Goal: Task Accomplishment & Management: Use online tool/utility

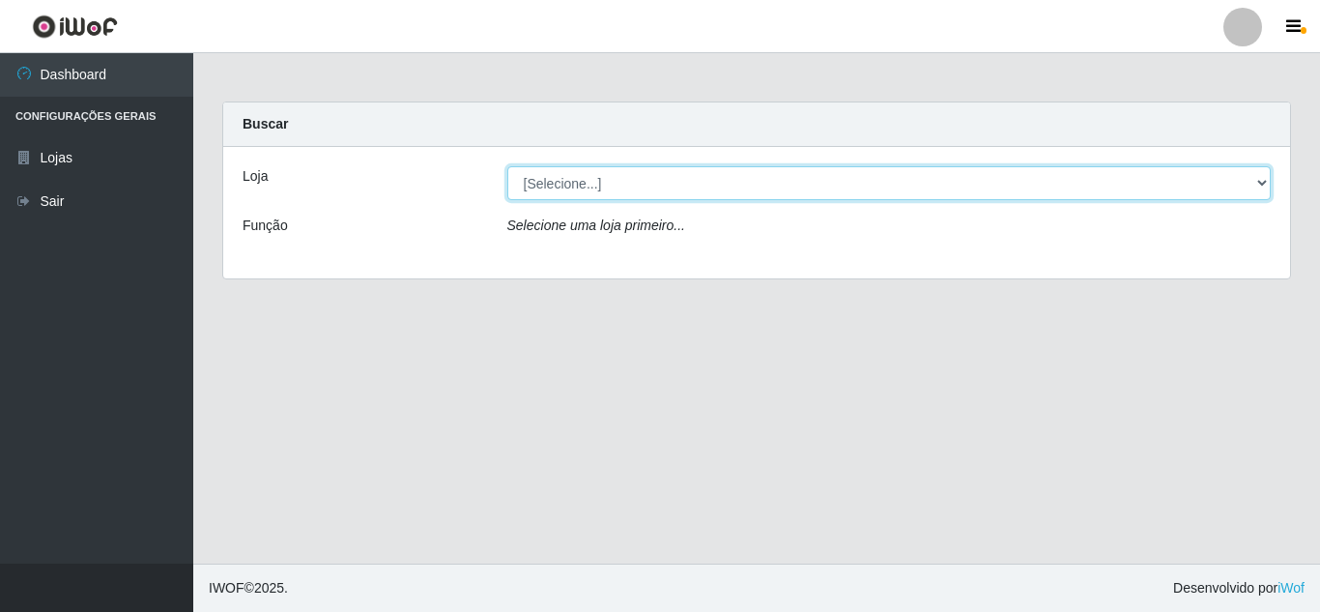
drag, startPoint x: 558, startPoint y: 184, endPoint x: 558, endPoint y: 196, distance: 12.6
click at [558, 184] on select "[Selecione...] Queiroz Atacadão - [GEOGRAPHIC_DATA]" at bounding box center [889, 183] width 765 height 34
select select "225"
click at [507, 166] on select "[Selecione...] Queiroz Atacadão - [GEOGRAPHIC_DATA]" at bounding box center [889, 183] width 765 height 34
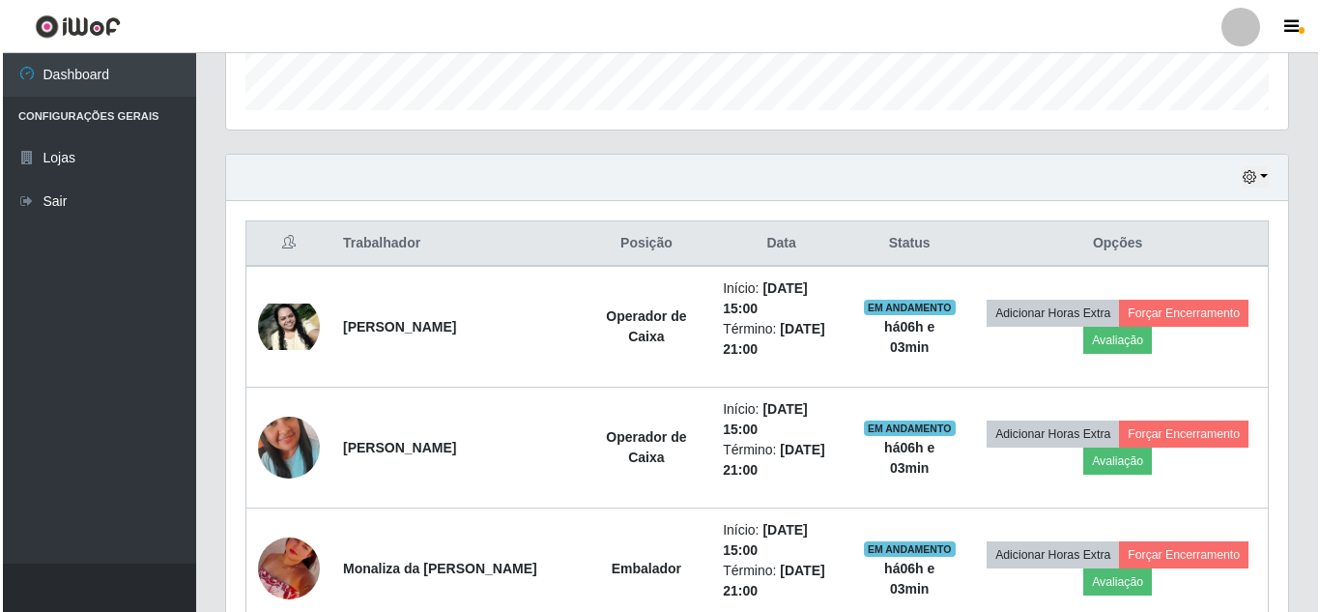
scroll to position [677, 0]
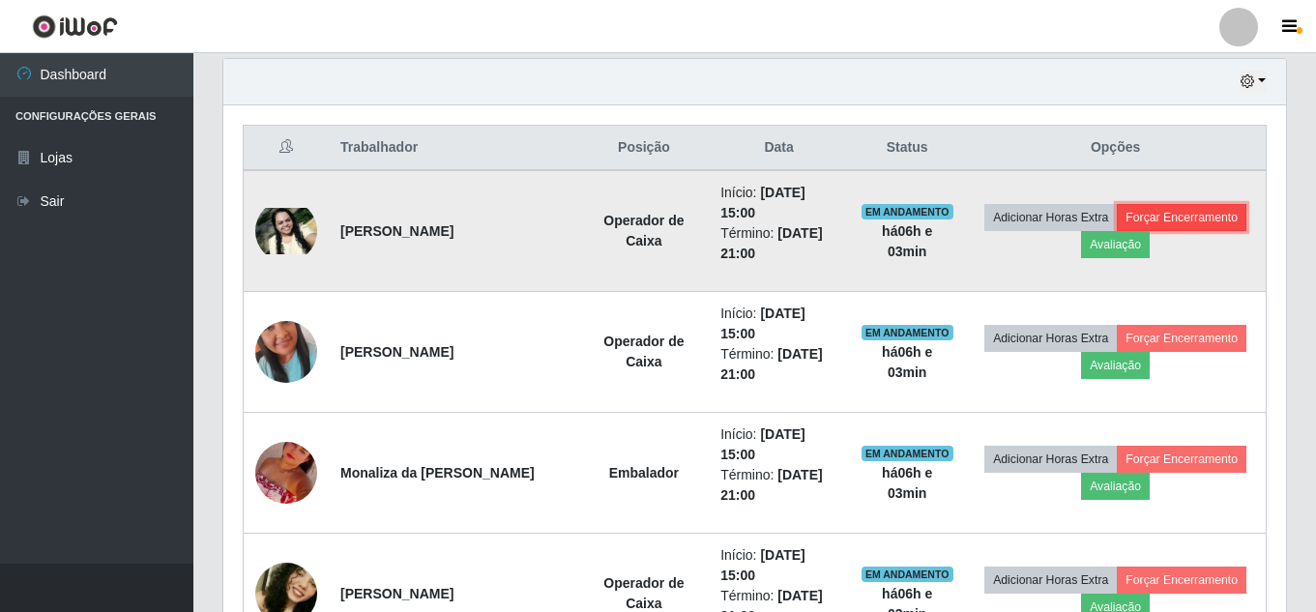
click at [1116, 231] on button "Forçar Encerramento" at bounding box center [1181, 217] width 130 height 27
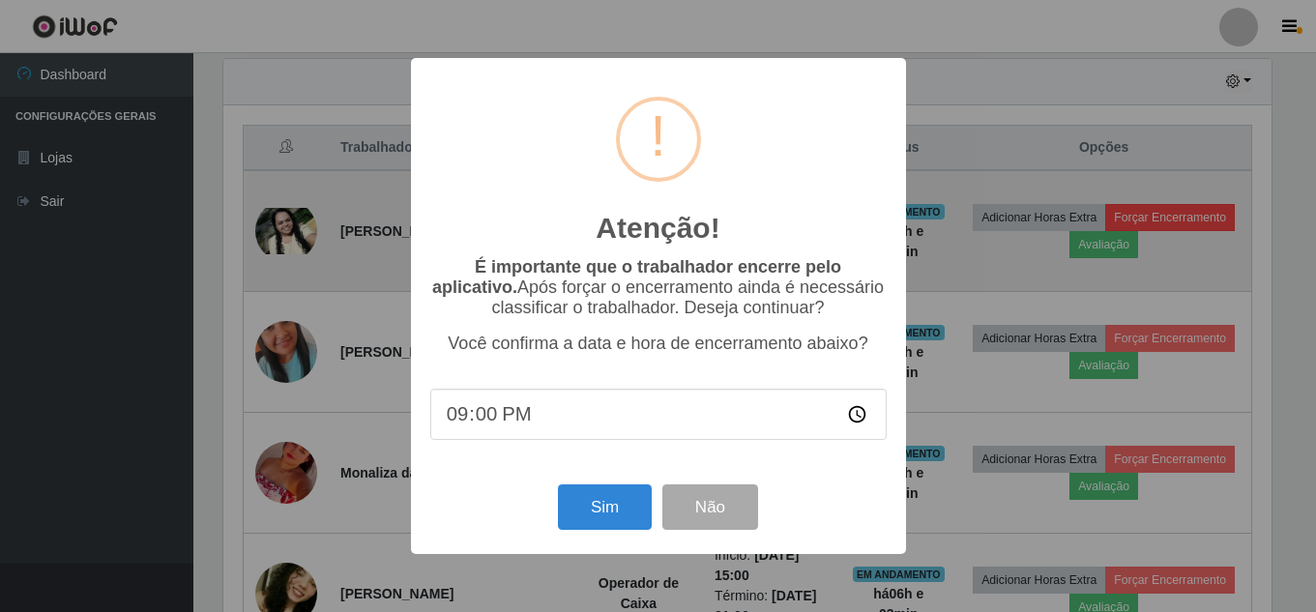
scroll to position [401, 1053]
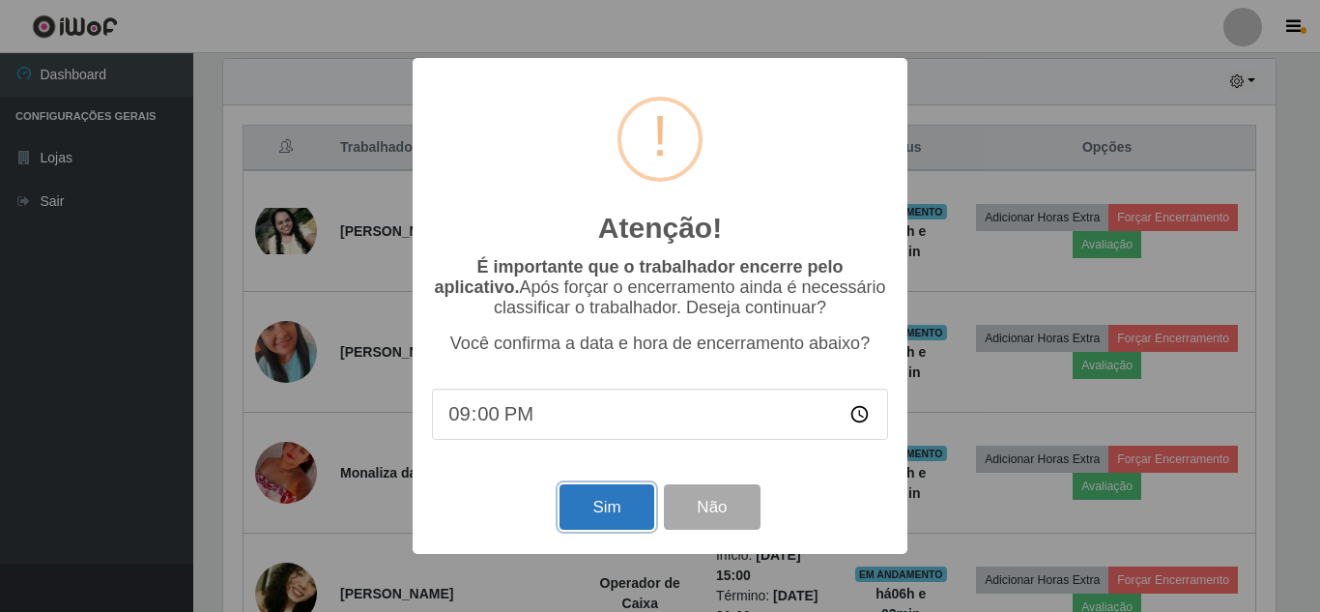
click at [592, 514] on button "Sim" at bounding box center [607, 506] width 94 height 45
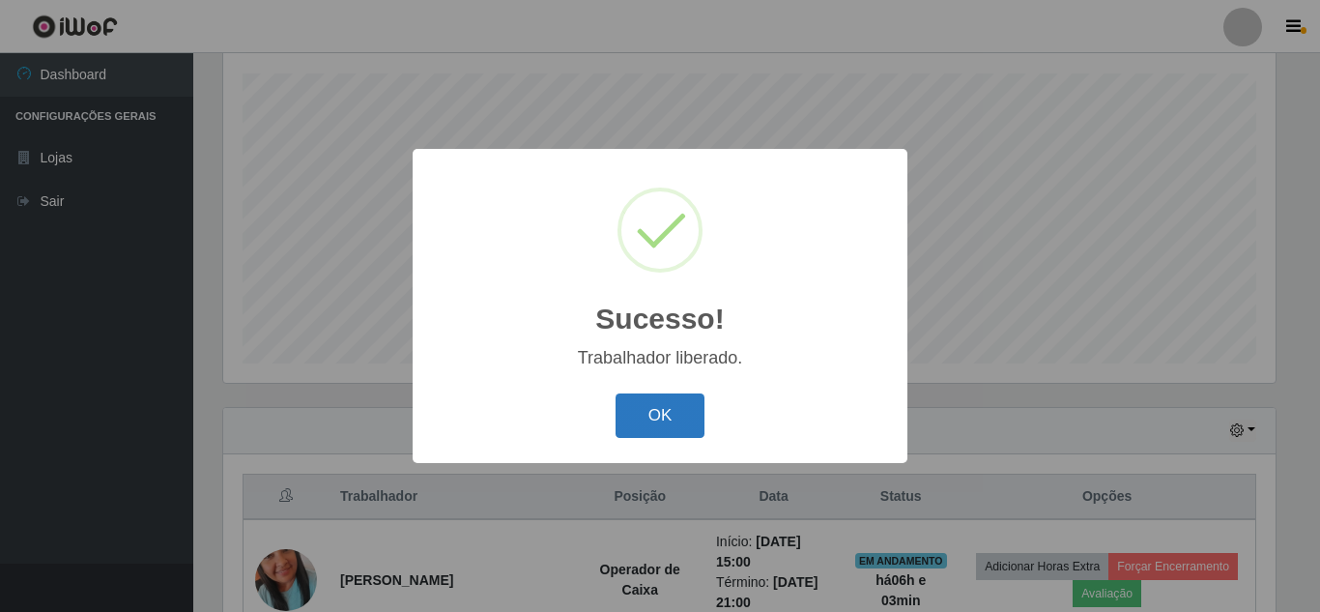
click at [643, 408] on button "OK" at bounding box center [661, 415] width 90 height 45
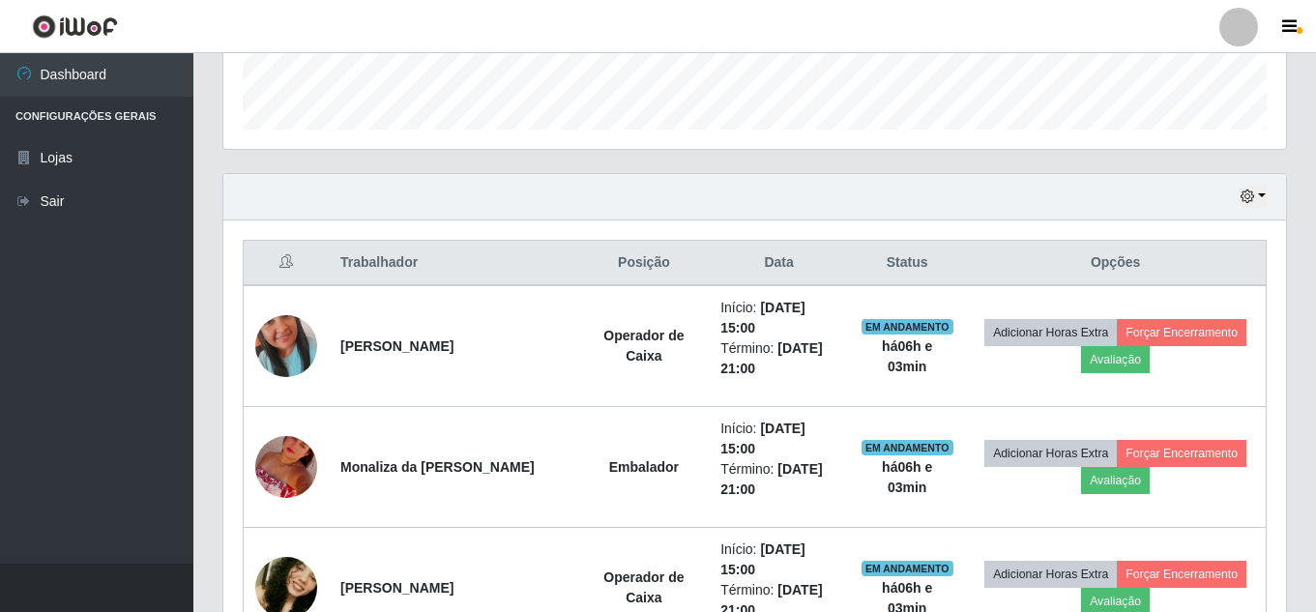
scroll to position [618, 0]
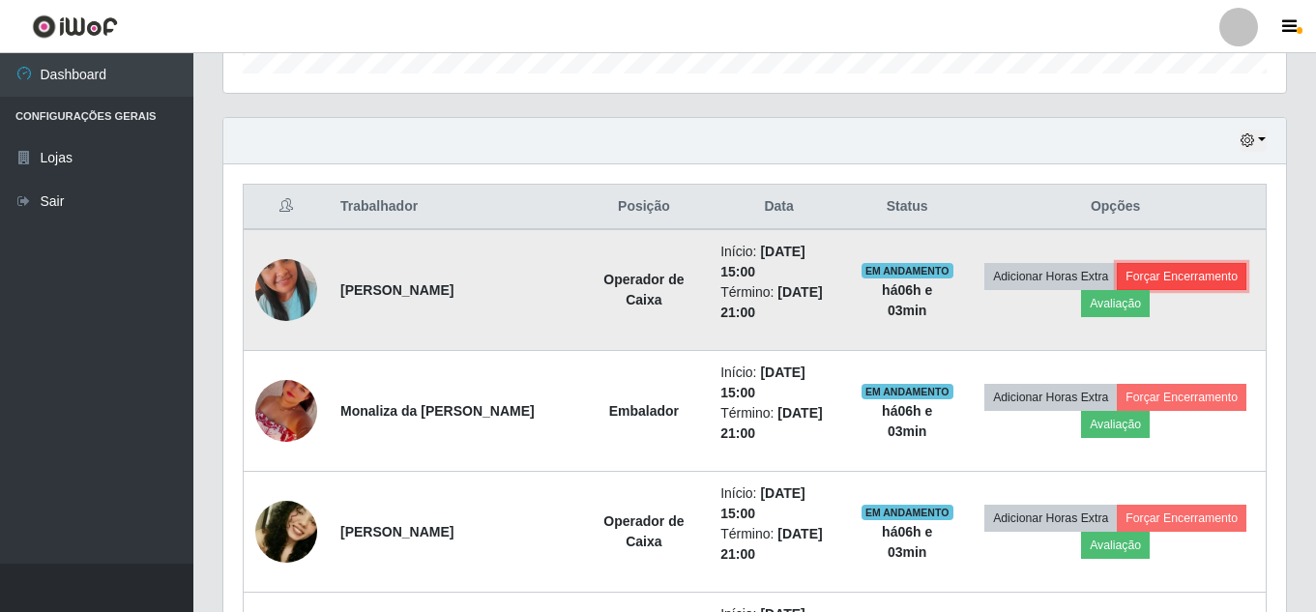
click at [1116, 290] on button "Forçar Encerramento" at bounding box center [1181, 276] width 130 height 27
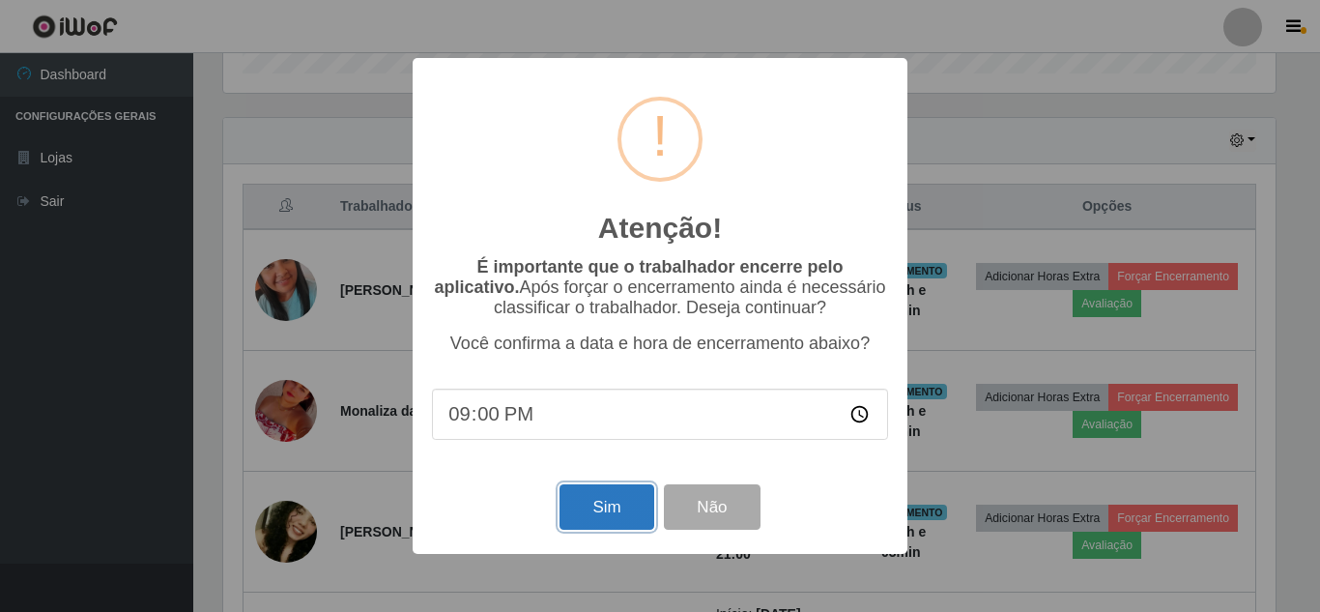
click at [605, 511] on button "Sim" at bounding box center [607, 506] width 94 height 45
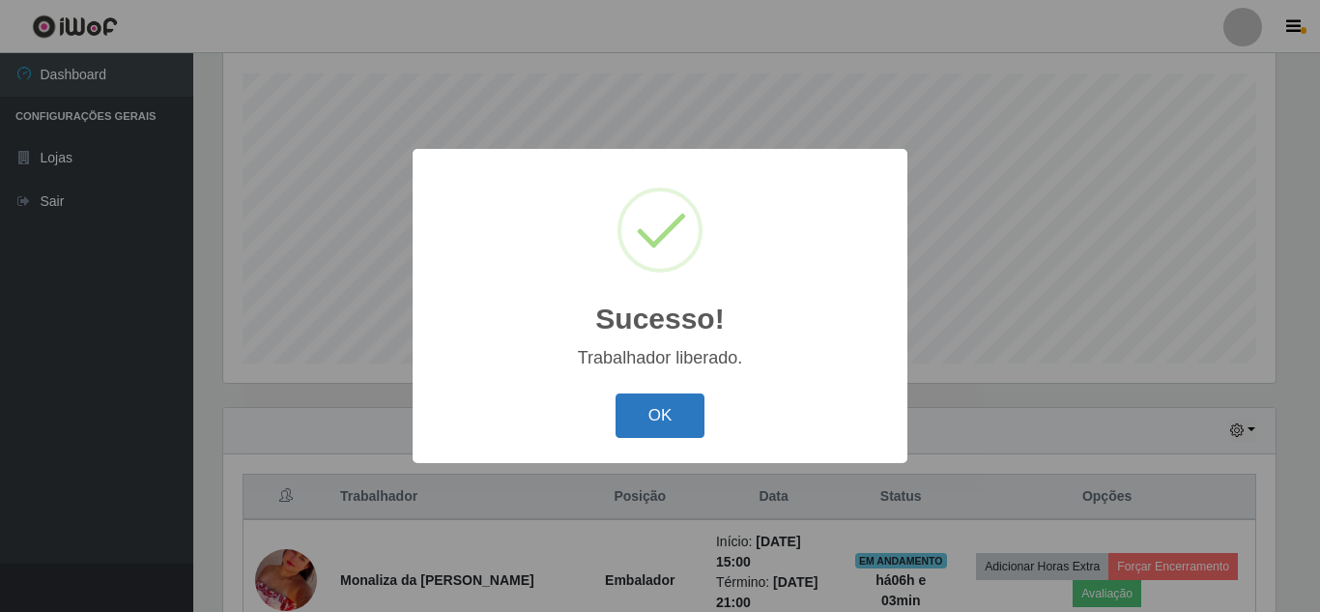
click at [654, 405] on button "OK" at bounding box center [661, 415] width 90 height 45
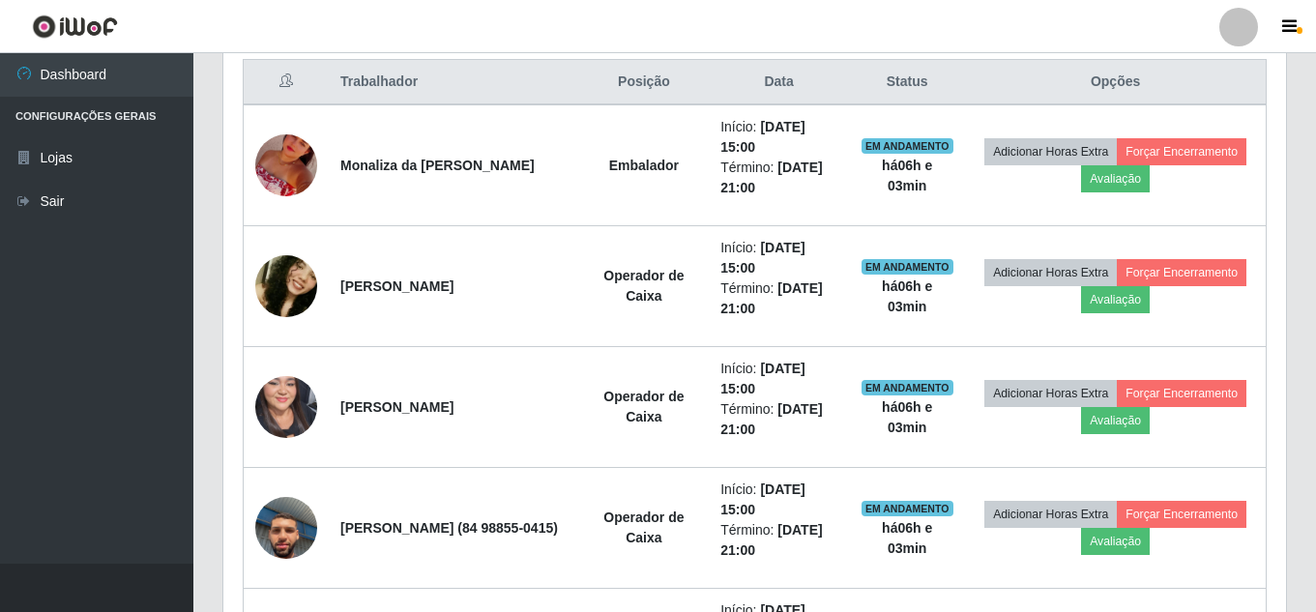
scroll to position [714, 0]
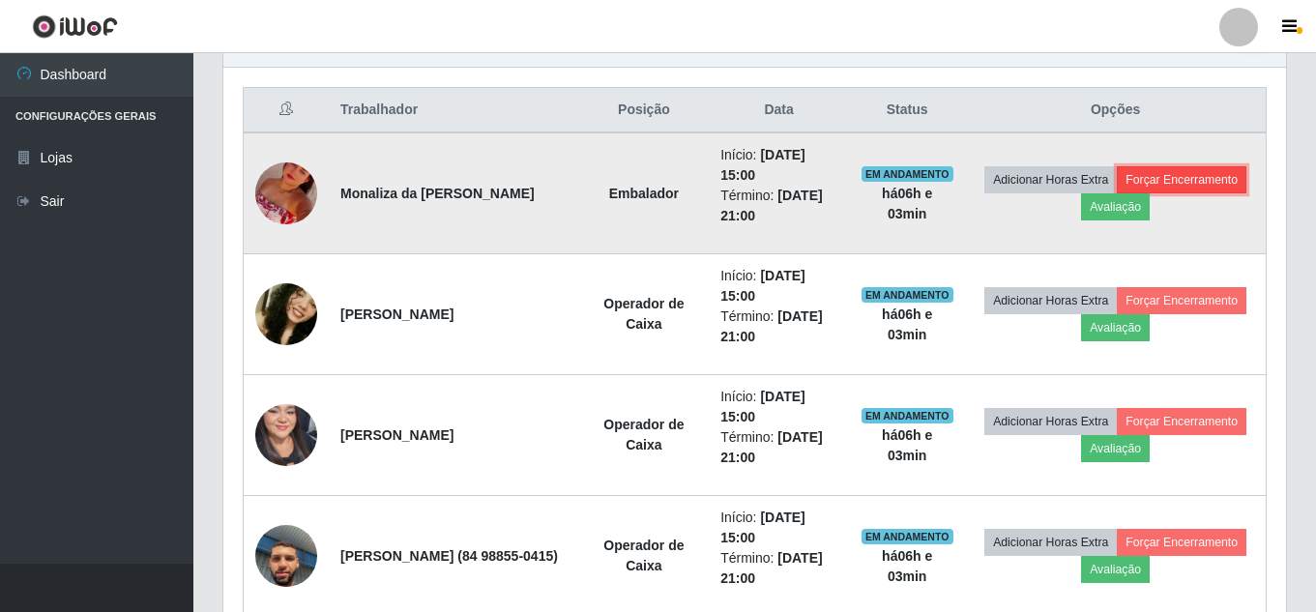
click at [1116, 193] on button "Forçar Encerramento" at bounding box center [1181, 179] width 130 height 27
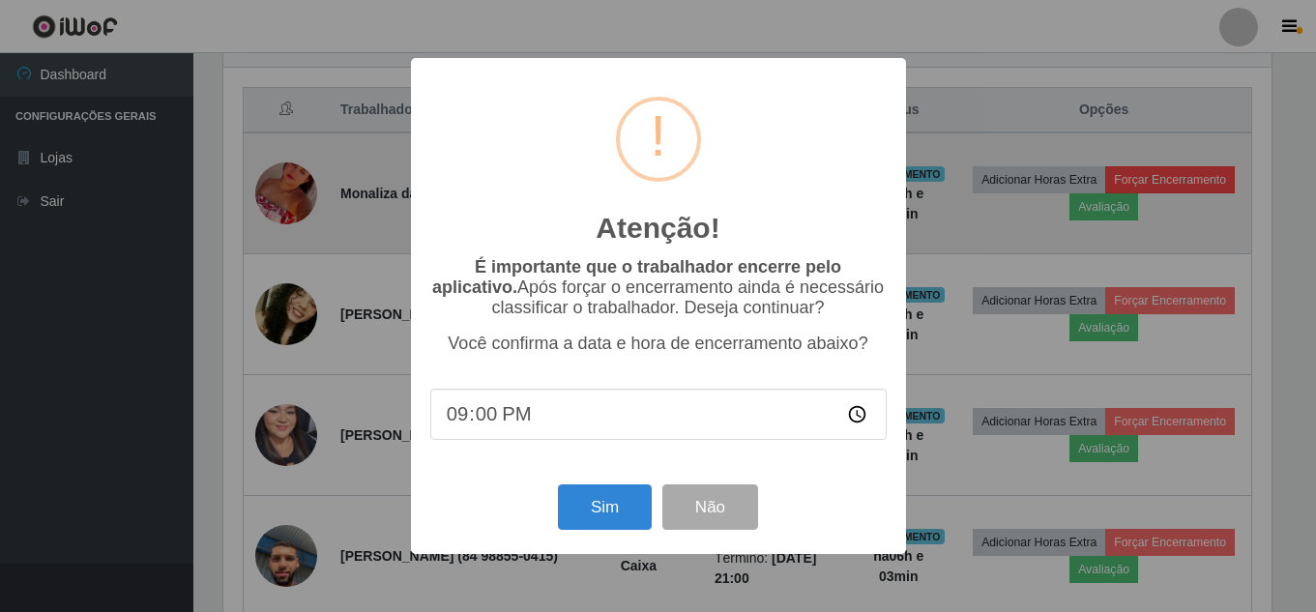
scroll to position [401, 1053]
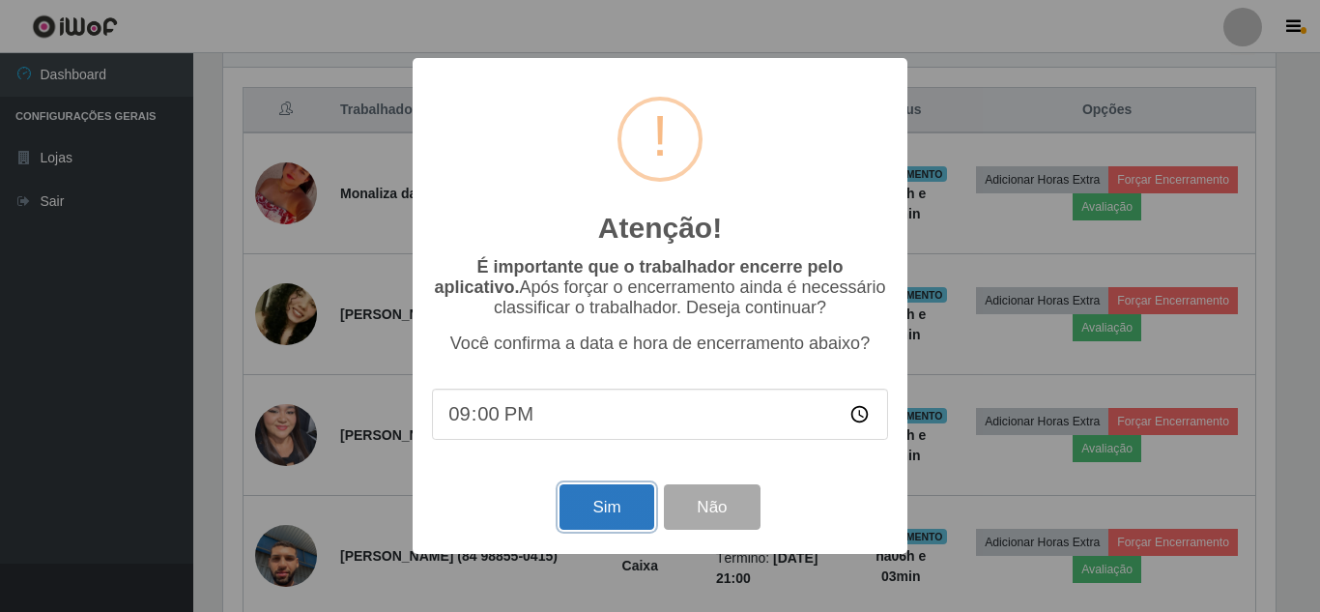
click at [623, 504] on button "Sim" at bounding box center [607, 506] width 94 height 45
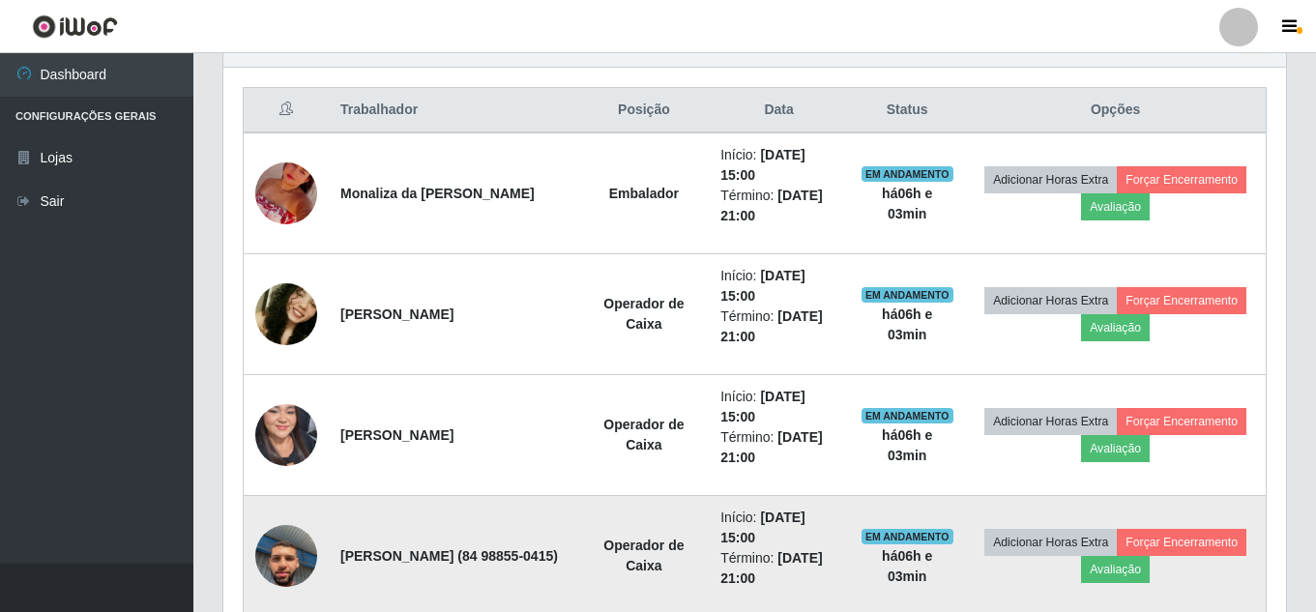
scroll to position [0, 0]
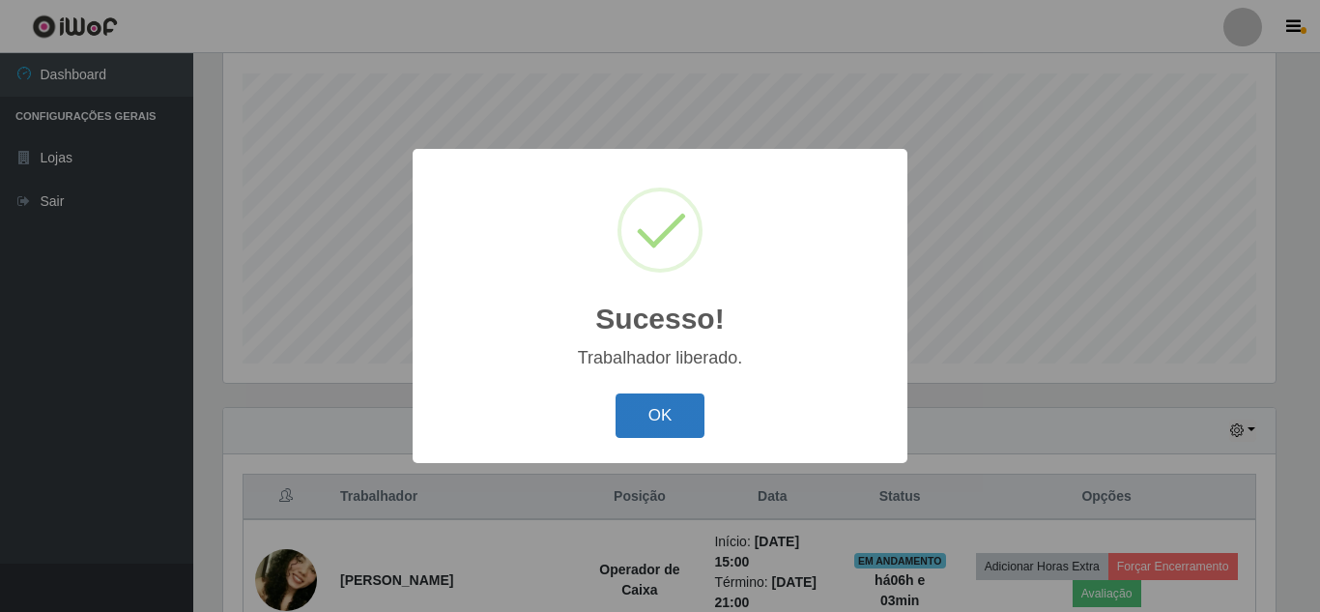
click at [647, 412] on button "OK" at bounding box center [661, 415] width 90 height 45
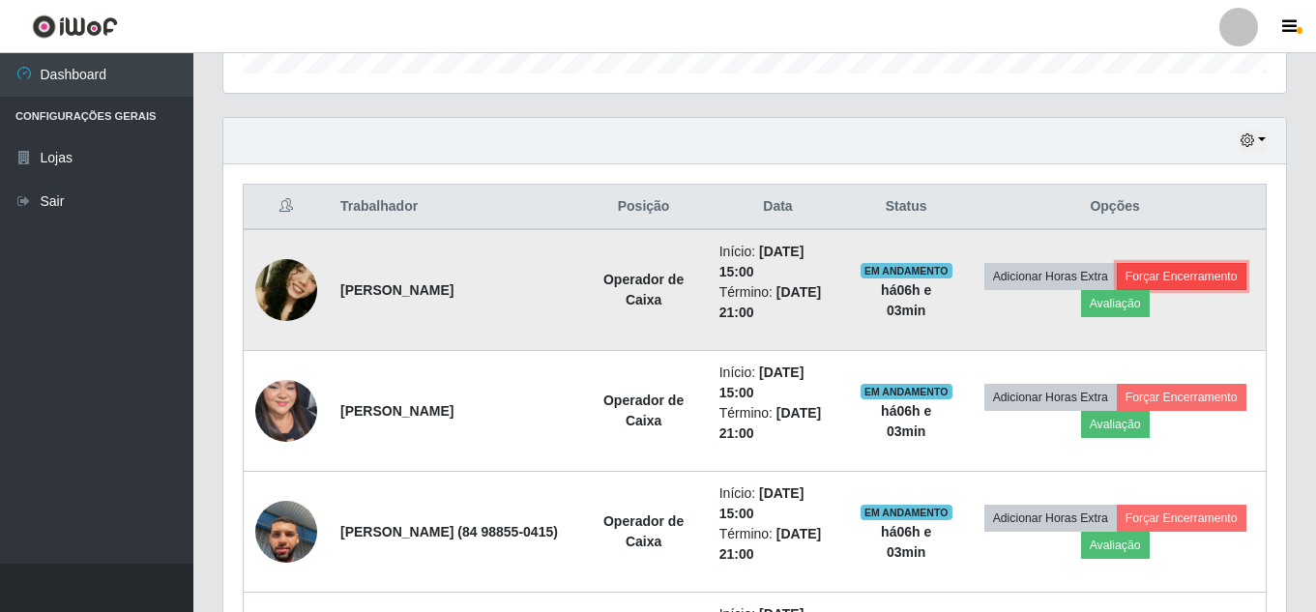
click at [1116, 290] on button "Forçar Encerramento" at bounding box center [1181, 276] width 130 height 27
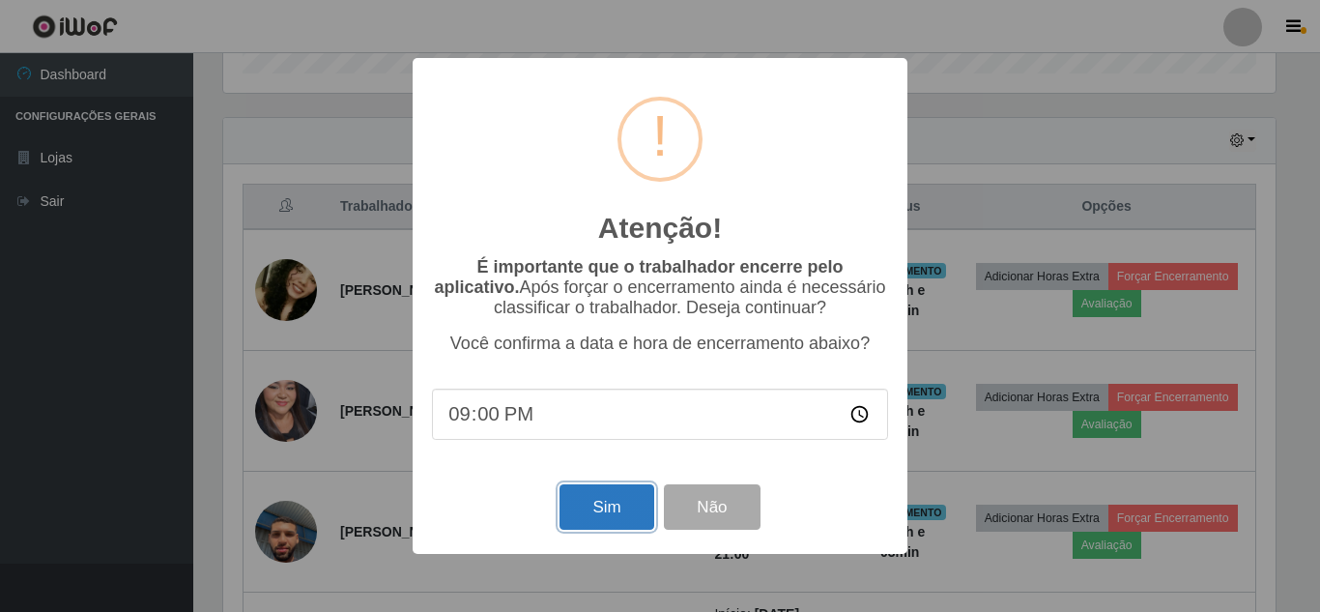
click at [573, 504] on button "Sim" at bounding box center [607, 506] width 94 height 45
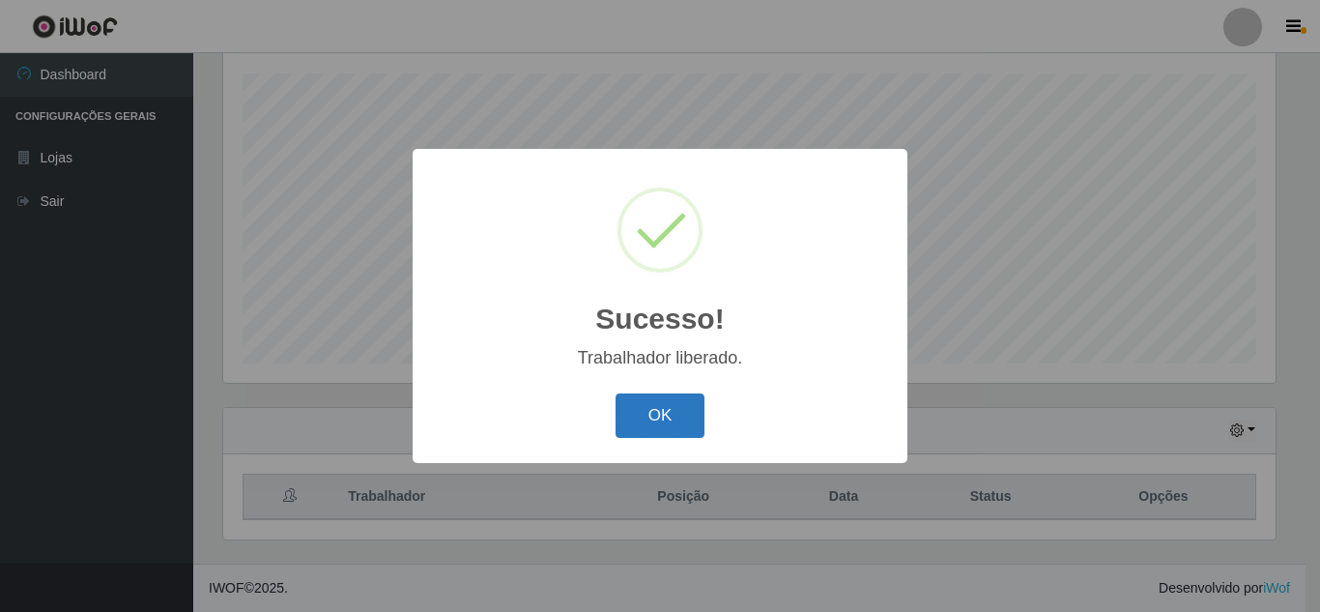
click at [651, 405] on button "OK" at bounding box center [661, 415] width 90 height 45
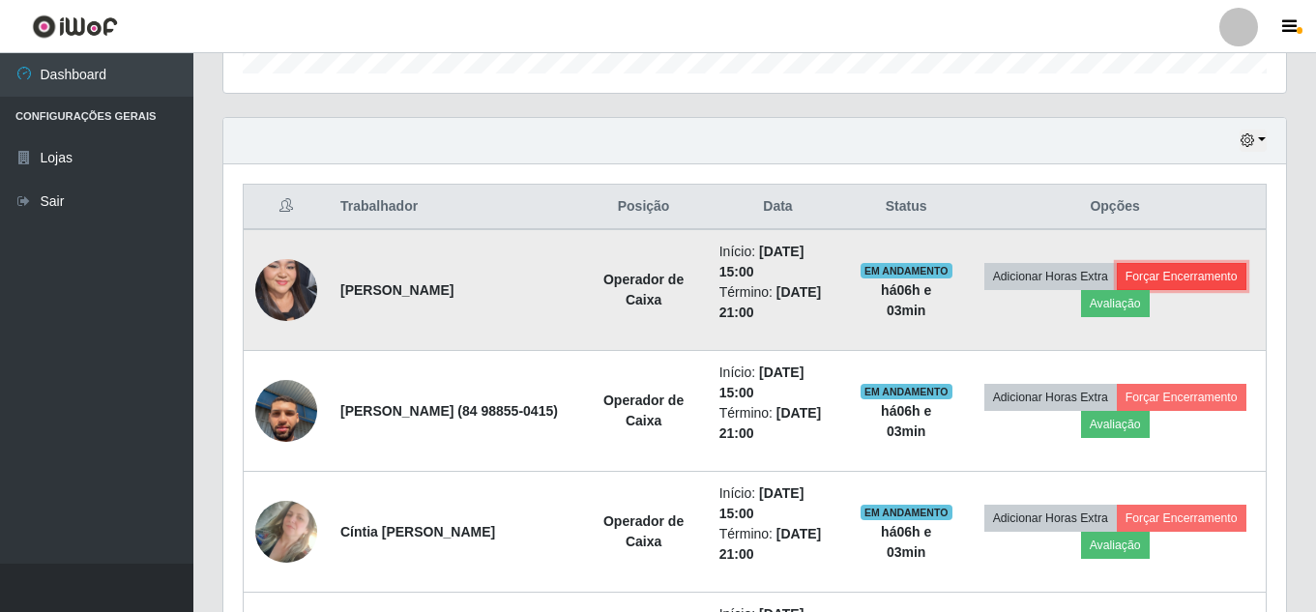
click at [1116, 290] on button "Forçar Encerramento" at bounding box center [1181, 276] width 130 height 27
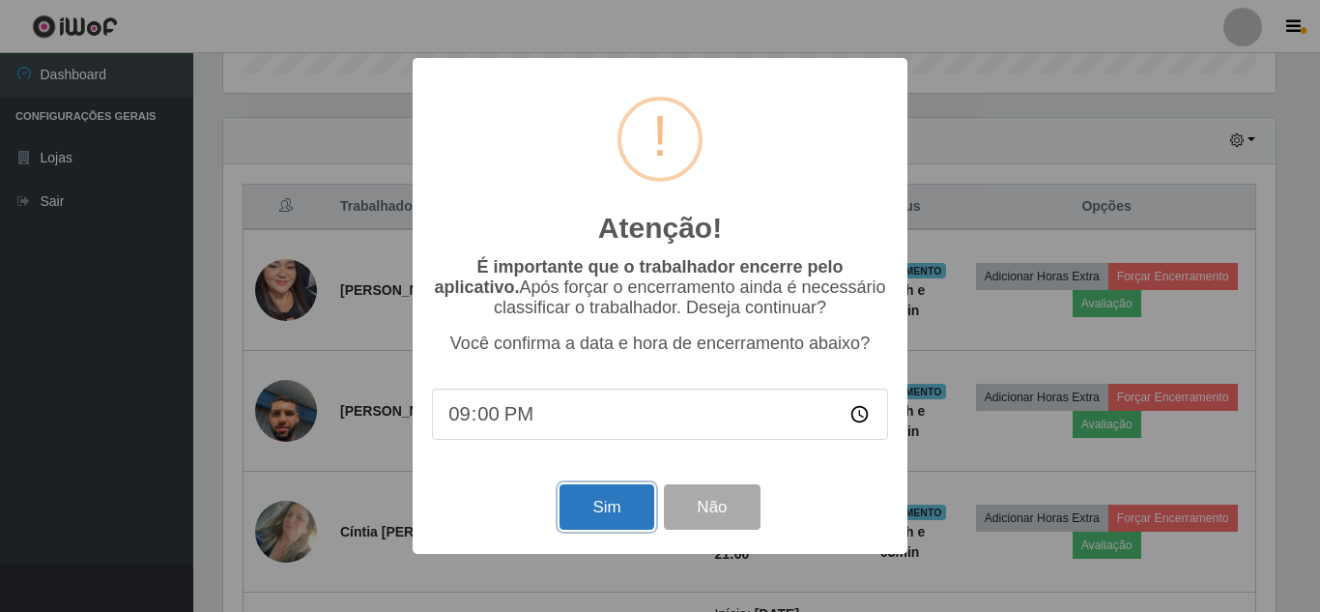
click at [611, 507] on button "Sim" at bounding box center [607, 506] width 94 height 45
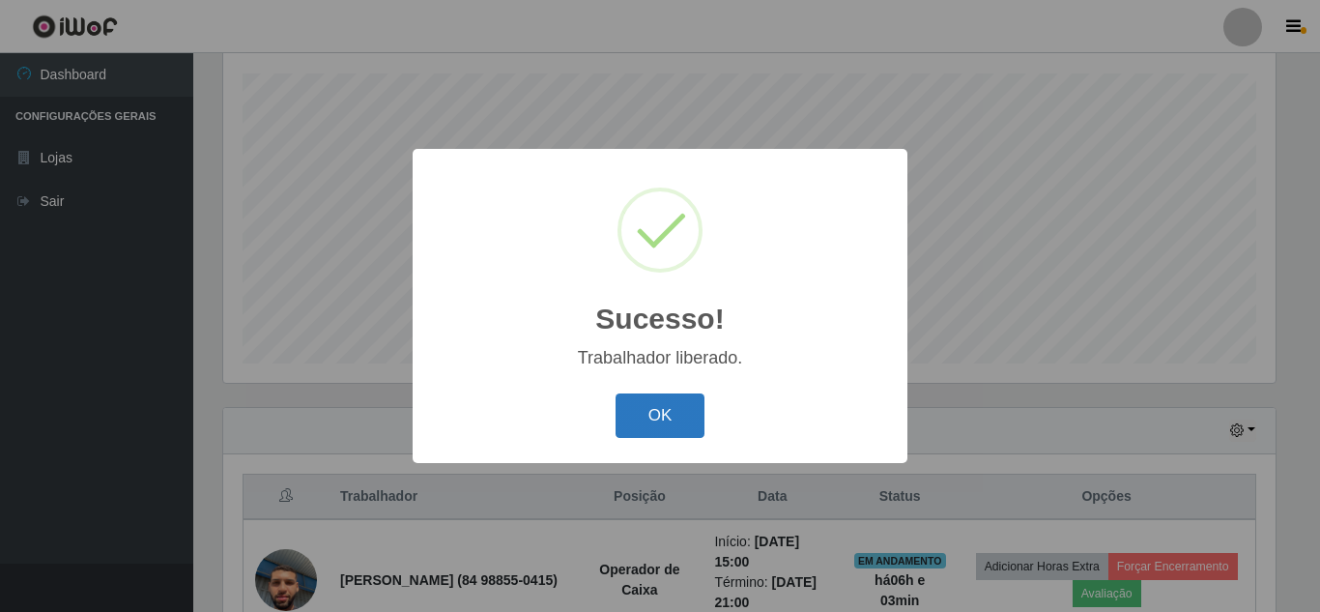
click at [635, 420] on button "OK" at bounding box center [661, 415] width 90 height 45
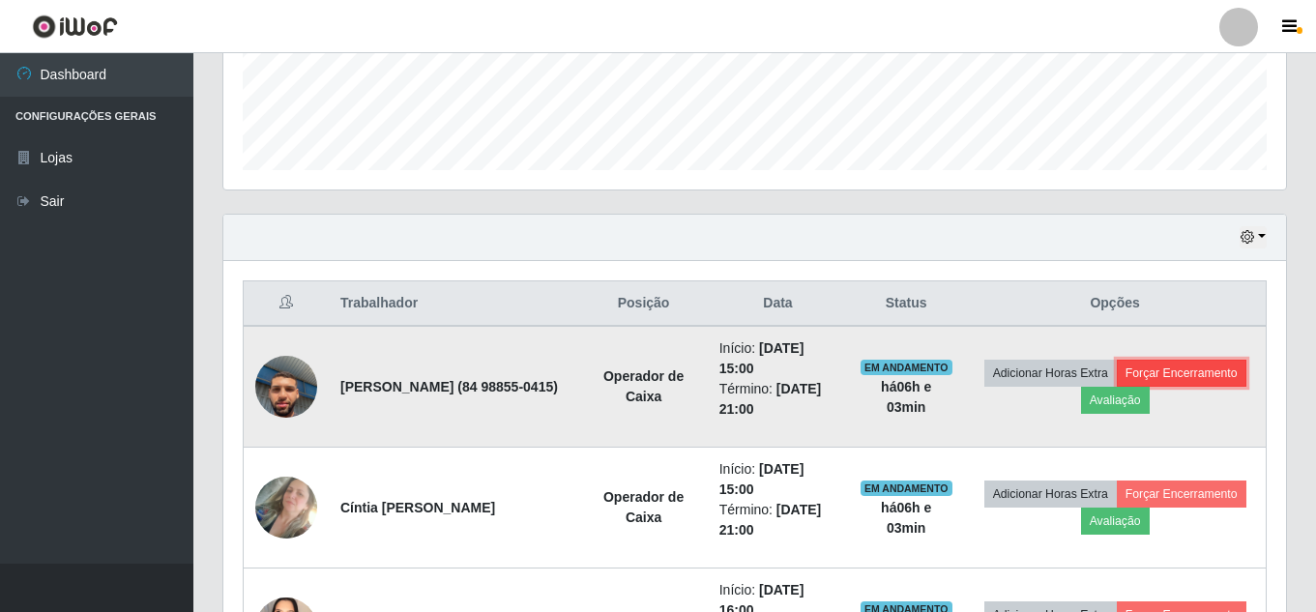
click at [1116, 387] on button "Forçar Encerramento" at bounding box center [1181, 373] width 130 height 27
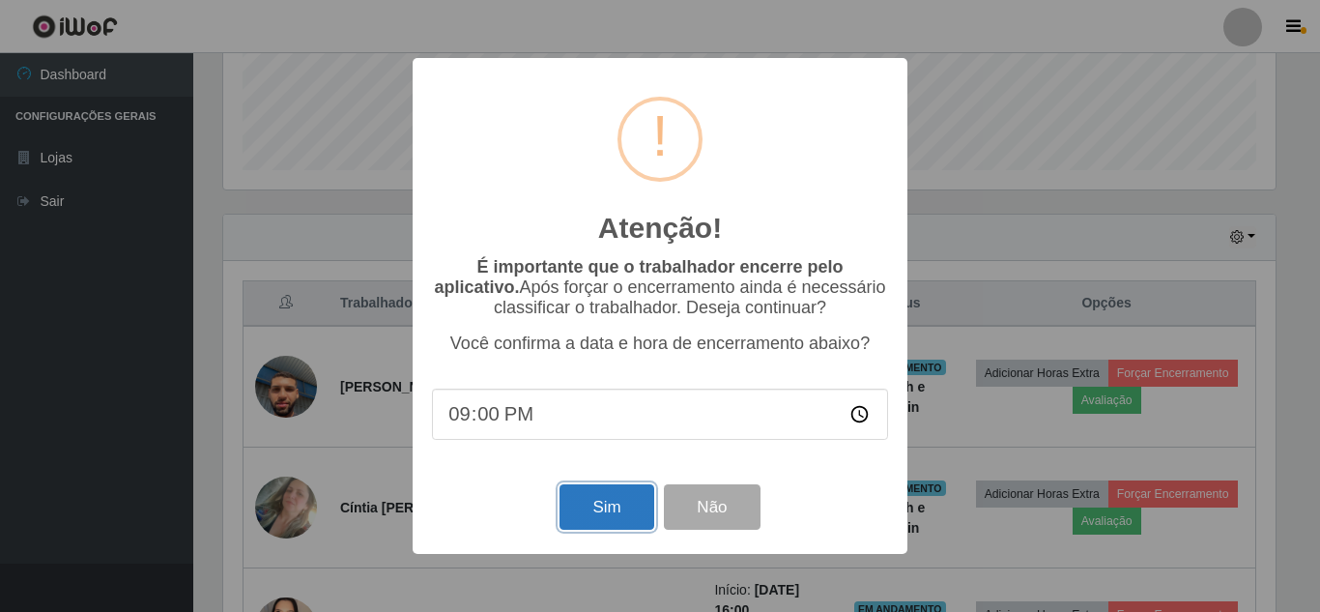
click at [577, 507] on button "Sim" at bounding box center [607, 506] width 94 height 45
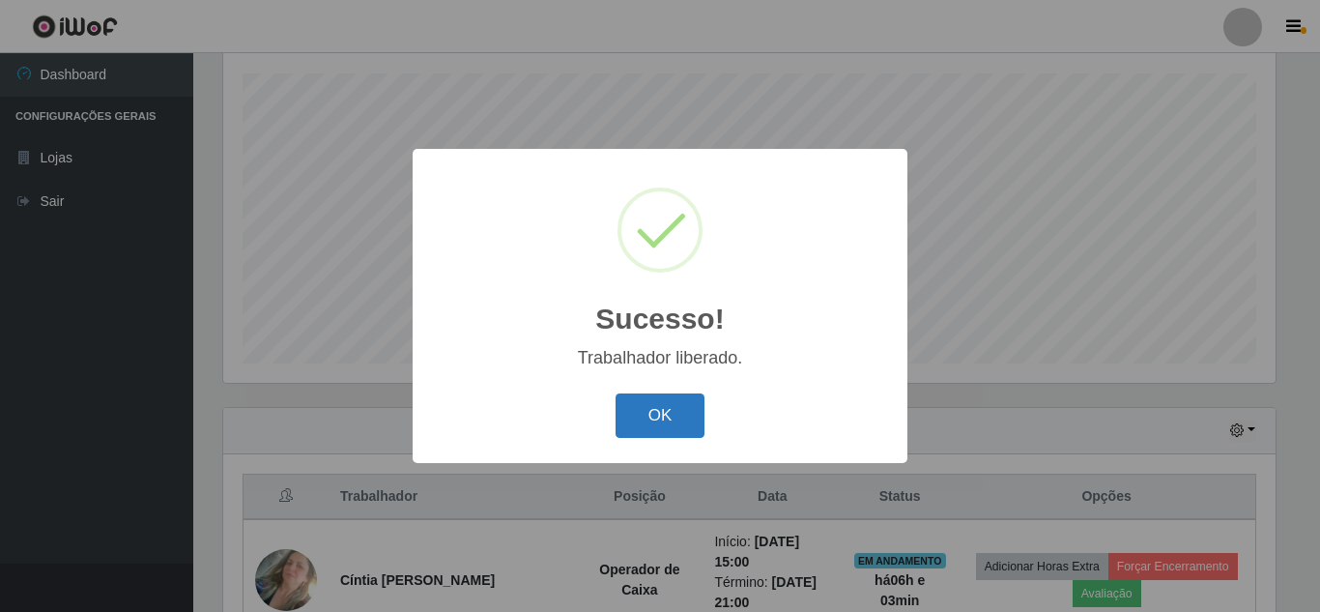
click at [647, 418] on button "OK" at bounding box center [661, 415] width 90 height 45
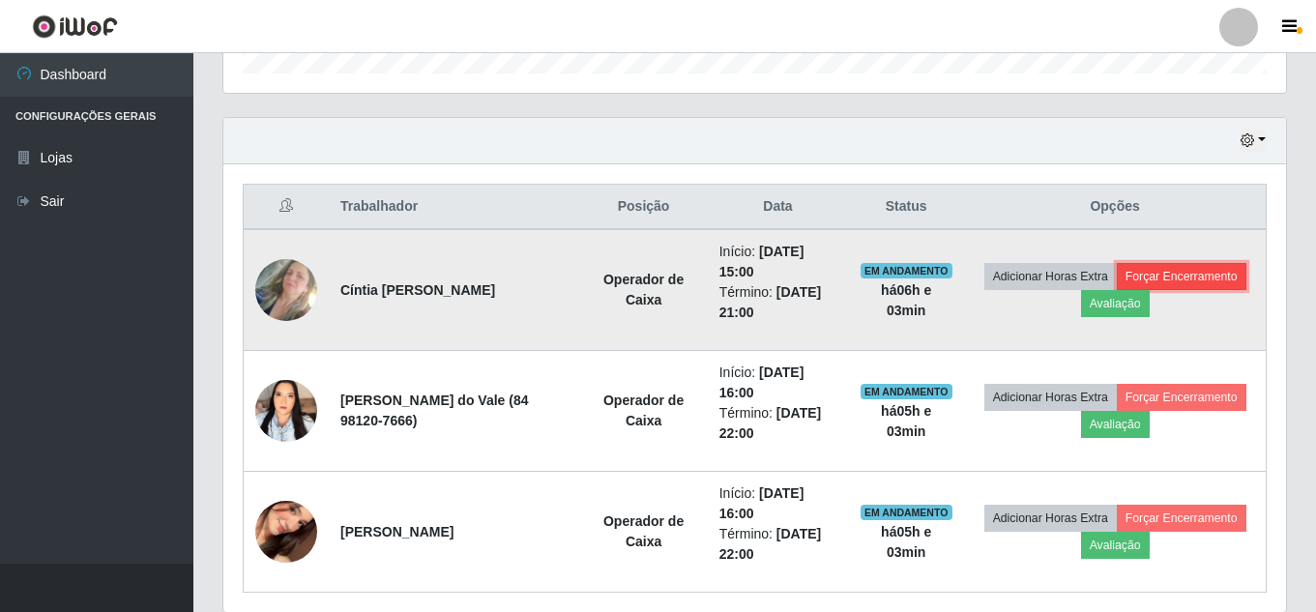
click at [1116, 290] on button "Forçar Encerramento" at bounding box center [1181, 276] width 130 height 27
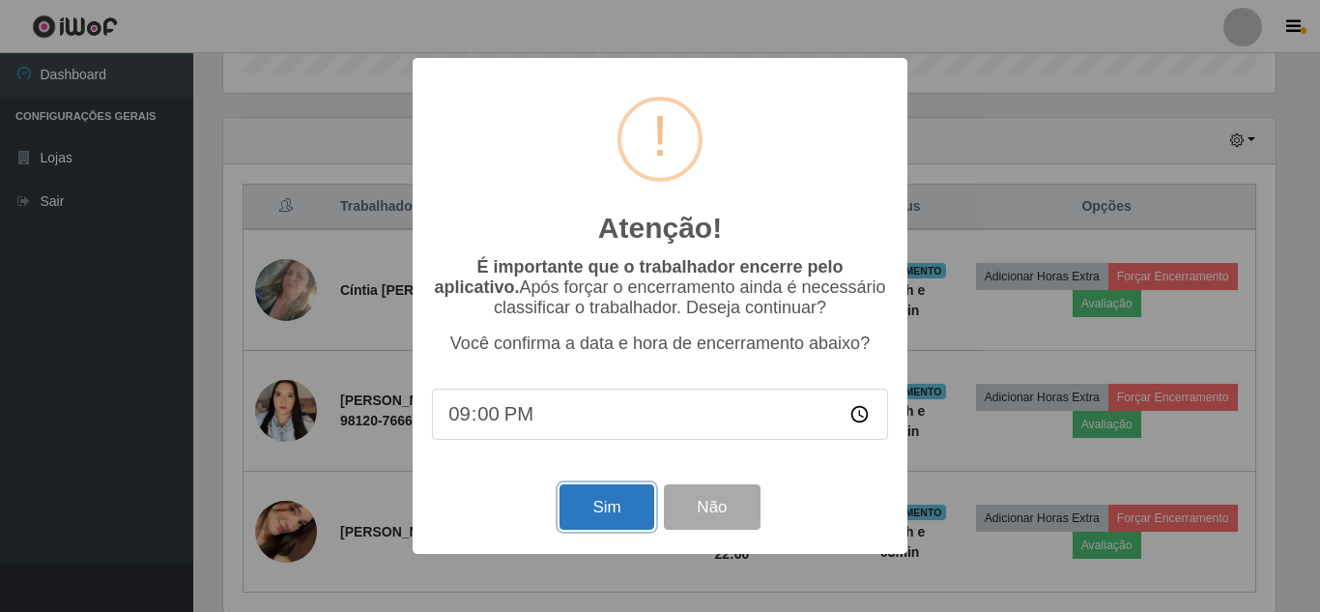
click at [574, 519] on button "Sim" at bounding box center [607, 506] width 94 height 45
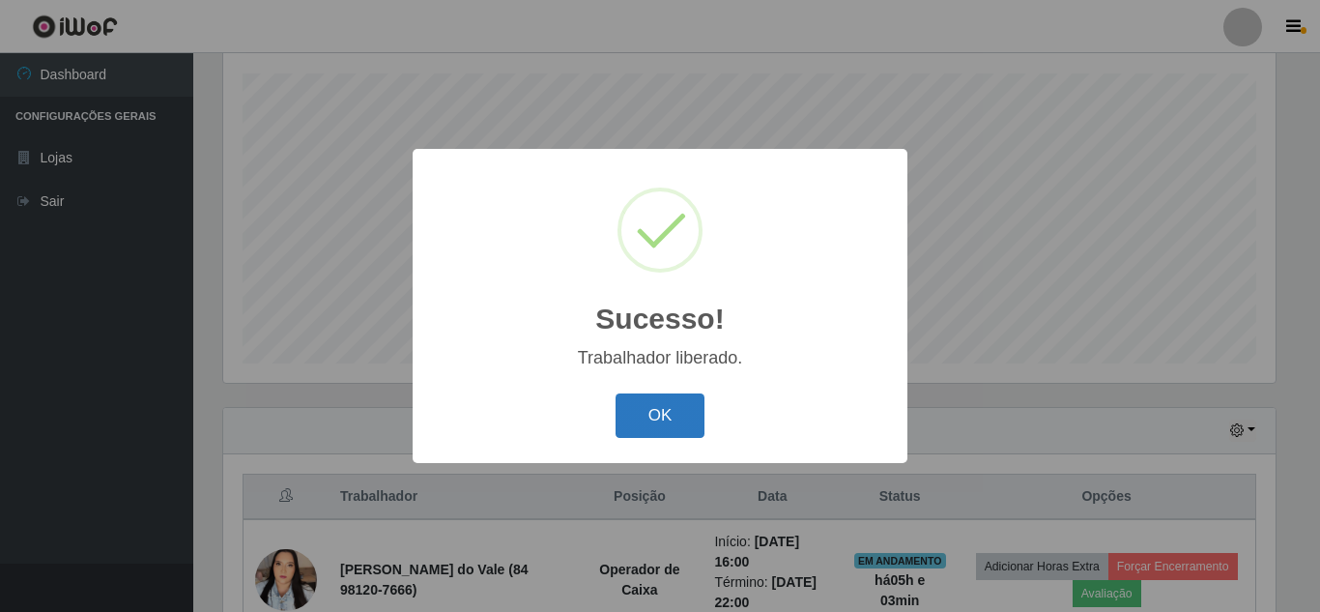
click at [648, 420] on button "OK" at bounding box center [661, 415] width 90 height 45
